Goal: Task Accomplishment & Management: Use online tool/utility

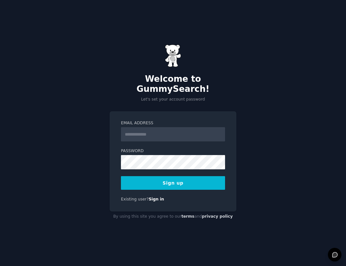
type input "**********"
click at [155, 197] on link "Sign in" at bounding box center [157, 199] width 16 height 5
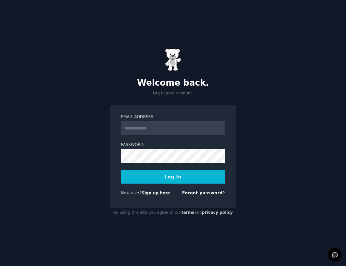
click at [156, 195] on link "Sign up here" at bounding box center [156, 192] width 28 height 5
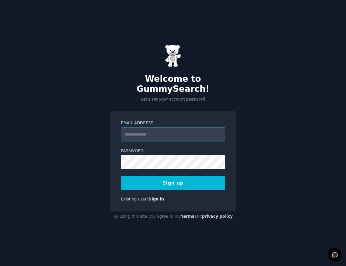
click at [195, 127] on input "Email Address" at bounding box center [173, 134] width 104 height 14
type input "**********"
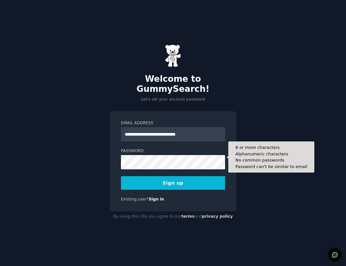
click at [196, 150] on div "Password 8 or more characters Alphanumeric characters No common passwords Passw…" at bounding box center [173, 158] width 104 height 21
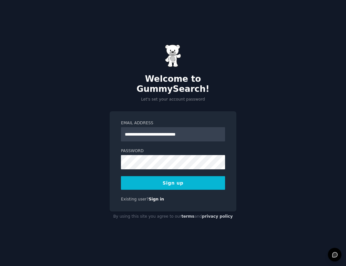
click at [195, 176] on button "Sign up" at bounding box center [173, 183] width 104 height 14
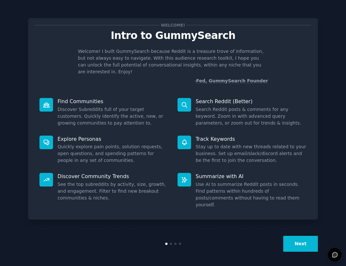
click at [300, 242] on button "Next" at bounding box center [301, 243] width 35 height 16
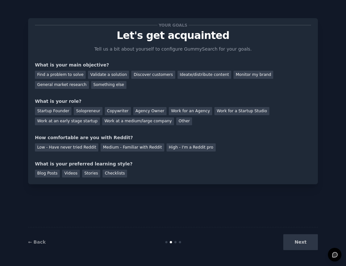
click at [299, 242] on div "Next" at bounding box center [269, 242] width 97 height 16
click at [62, 74] on div "Find a problem to solve" at bounding box center [60, 75] width 51 height 8
click at [131, 76] on div "Discover customers" at bounding box center [153, 75] width 44 height 8
click at [293, 237] on div "Next" at bounding box center [269, 242] width 97 height 16
click at [313, 246] on div "Next" at bounding box center [269, 242] width 97 height 16
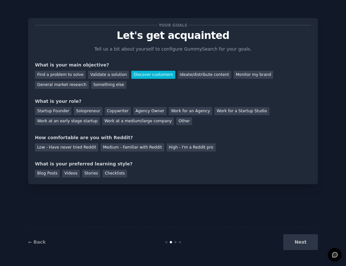
click at [301, 242] on div "Next" at bounding box center [269, 242] width 97 height 16
click at [176, 122] on div "Other" at bounding box center [184, 121] width 16 height 8
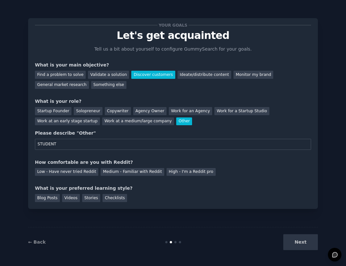
type input "STUDENT"
click at [124, 176] on div "Your goals Let's get acquainted Tell us a bit about yourself to configure Gummy…" at bounding box center [173, 113] width 277 height 177
click at [126, 173] on div "Medium - Familiar with Reddit" at bounding box center [132, 172] width 63 height 8
click at [47, 203] on div "Your goals Let's get acquainted Tell us a bit about yourself to configure Gummy…" at bounding box center [173, 113] width 290 height 190
drag, startPoint x: 48, startPoint y: 199, endPoint x: 79, endPoint y: 201, distance: 31.9
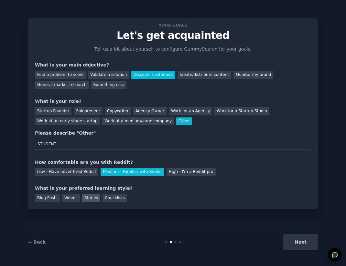
click at [48, 199] on div "Blog Posts" at bounding box center [47, 198] width 25 height 8
click at [85, 199] on div "Stories" at bounding box center [91, 198] width 18 height 8
click at [50, 195] on div "Blog Posts" at bounding box center [47, 198] width 25 height 8
click at [300, 240] on button "Next" at bounding box center [301, 242] width 35 height 16
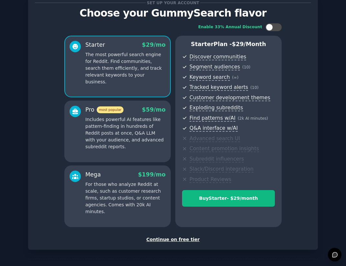
scroll to position [45, 0]
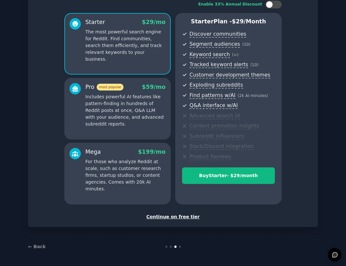
click at [180, 218] on div "Continue on free tier" at bounding box center [173, 216] width 277 height 7
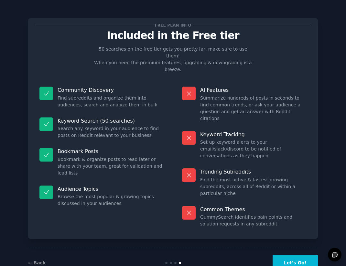
click at [297, 255] on button "Let's Go!" at bounding box center [295, 263] width 45 height 16
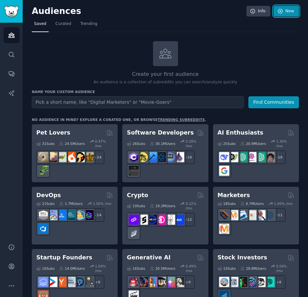
click at [277, 8] on icon at bounding box center [280, 11] width 6 height 6
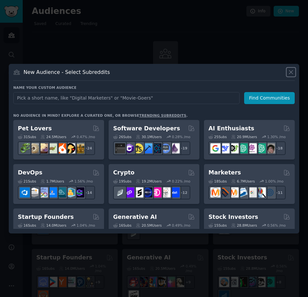
click at [287, 71] on icon at bounding box center [290, 72] width 7 height 7
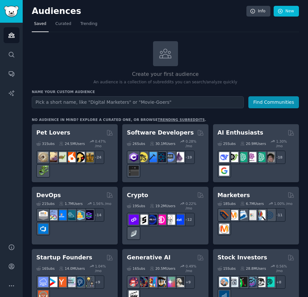
click at [154, 70] on h2 "Create your first audience" at bounding box center [165, 74] width 267 height 8
click at [165, 53] on icon at bounding box center [165, 54] width 14 height 14
click at [161, 83] on p "An audience is a collection of subreddits you can search/analyze quickly" at bounding box center [165, 82] width 267 height 6
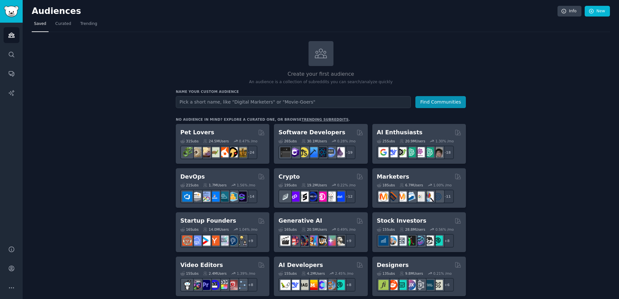
click at [332, 60] on div at bounding box center [321, 53] width 25 height 25
click at [346, 15] on link "New" at bounding box center [597, 11] width 25 height 11
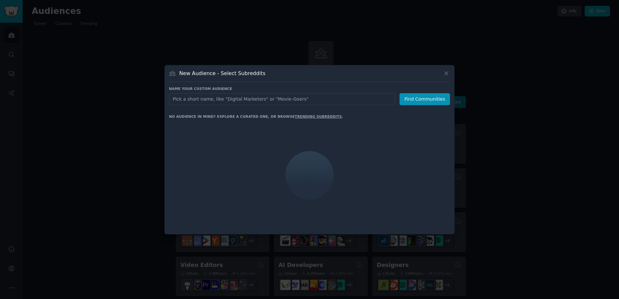
click at [322, 98] on input "text" at bounding box center [282, 99] width 226 height 12
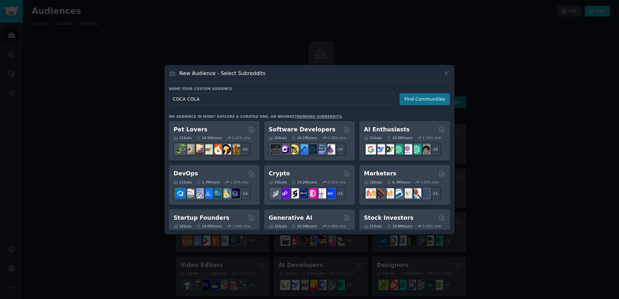
type input "COCA COLA"
click at [346, 100] on button "Find Communities" at bounding box center [425, 99] width 51 height 12
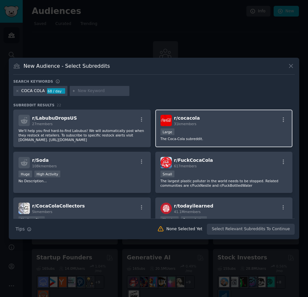
click at [227, 130] on div "Large" at bounding box center [223, 132] width 127 height 8
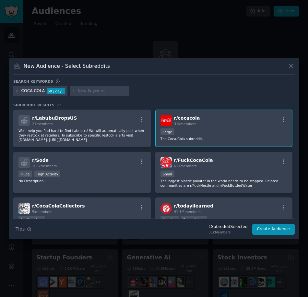
click at [227, 130] on div "Large" at bounding box center [223, 132] width 127 height 8
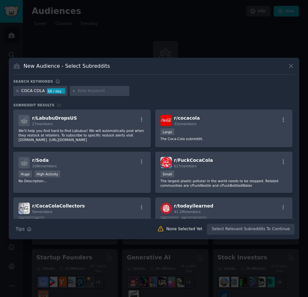
click at [16, 89] on div at bounding box center [18, 91] width 4 height 6
click at [16, 92] on icon at bounding box center [18, 91] width 4 height 4
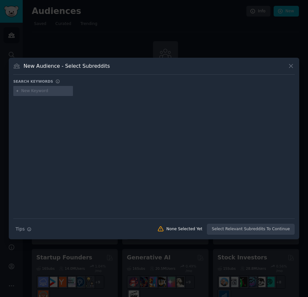
click at [34, 89] on input "text" at bounding box center [45, 91] width 49 height 6
type input "KBC"
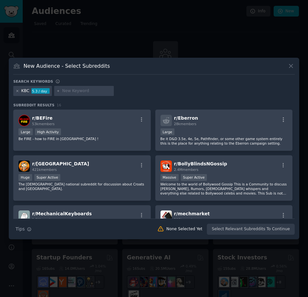
click at [18, 90] on icon at bounding box center [18, 91] width 4 height 4
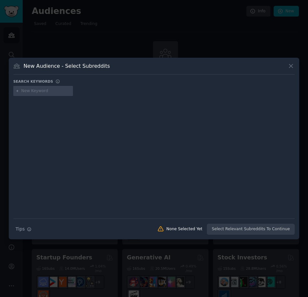
click at [29, 93] on input "text" at bounding box center [45, 91] width 49 height 6
type input "wondr"
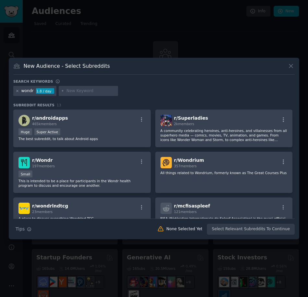
click at [17, 91] on icon at bounding box center [18, 91] width 2 height 2
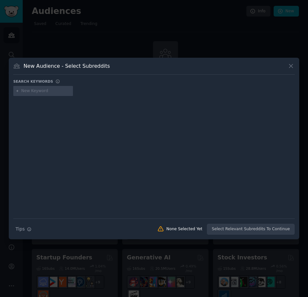
click at [34, 90] on input "text" at bounding box center [45, 91] width 49 height 6
type input "coca cola"
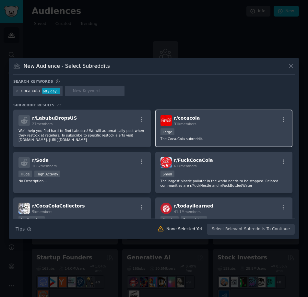
click at [232, 131] on div "Large" at bounding box center [223, 132] width 127 height 8
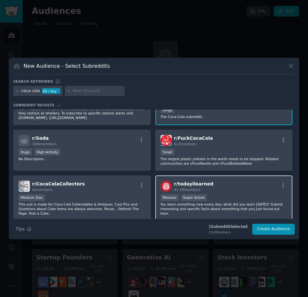
scroll to position [32, 0]
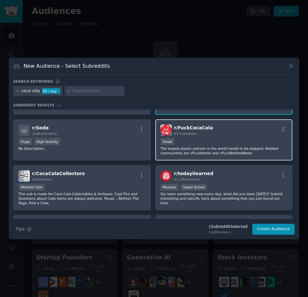
click at [211, 119] on div "r/ FuckCocaCola 617 members Small The largest plastic polluter in the world nee…" at bounding box center [223, 139] width 137 height 41
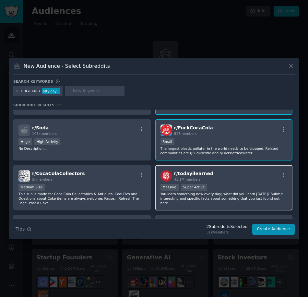
scroll to position [97, 0]
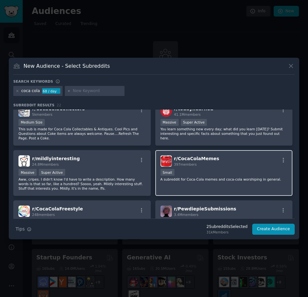
click at [188, 171] on div "Small" at bounding box center [223, 173] width 127 height 8
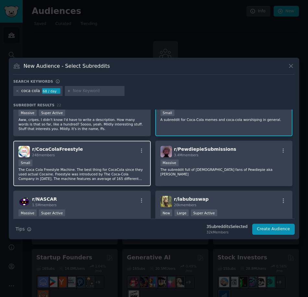
scroll to position [162, 0]
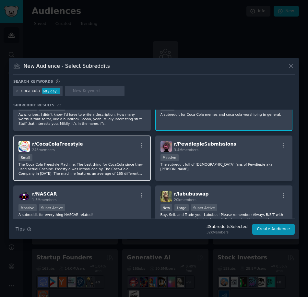
click at [109, 162] on p "The Coca Cola Freestyle Machine. The best thing for CocaCola since they used ac…" at bounding box center [81, 169] width 127 height 14
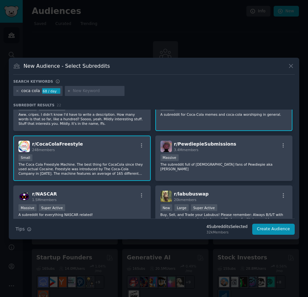
click at [114, 146] on div "r/ CocaColaFreestyle 248 members" at bounding box center [81, 146] width 127 height 11
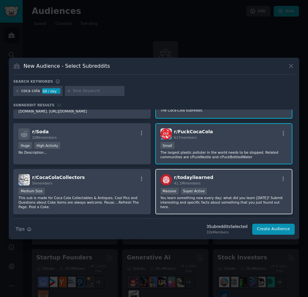
scroll to position [0, 0]
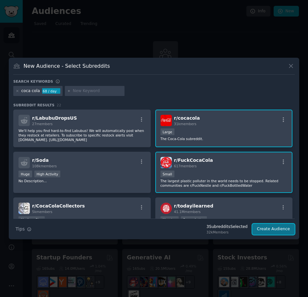
click at [273, 231] on button "Create Audience" at bounding box center [273, 228] width 43 height 11
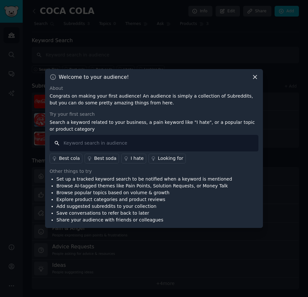
click at [198, 149] on input "text" at bounding box center [154, 143] width 209 height 17
type input "hate"
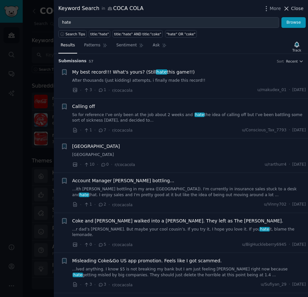
click at [290, 10] on icon at bounding box center [286, 8] width 7 height 7
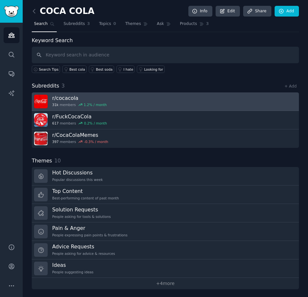
click at [229, 95] on link "r/ cocacola 31k members 1.2 % / month" at bounding box center [165, 101] width 267 height 18
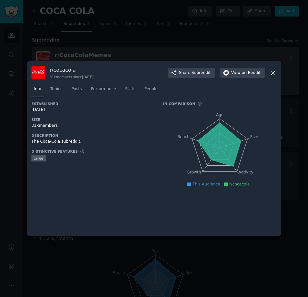
click at [273, 74] on icon at bounding box center [272, 72] width 7 height 7
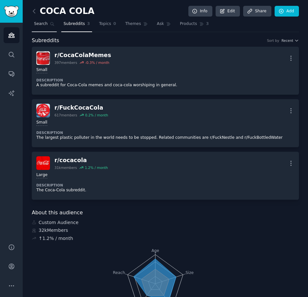
click at [47, 25] on link "Search" at bounding box center [44, 25] width 25 height 13
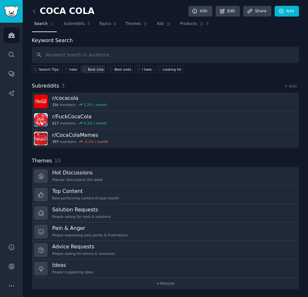
click at [89, 71] on div "Best cola" at bounding box center [96, 69] width 16 height 5
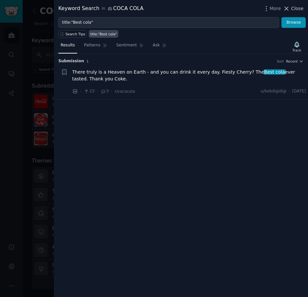
click at [294, 11] on span "Close" at bounding box center [297, 8] width 12 height 7
